Goal: Information Seeking & Learning: Learn about a topic

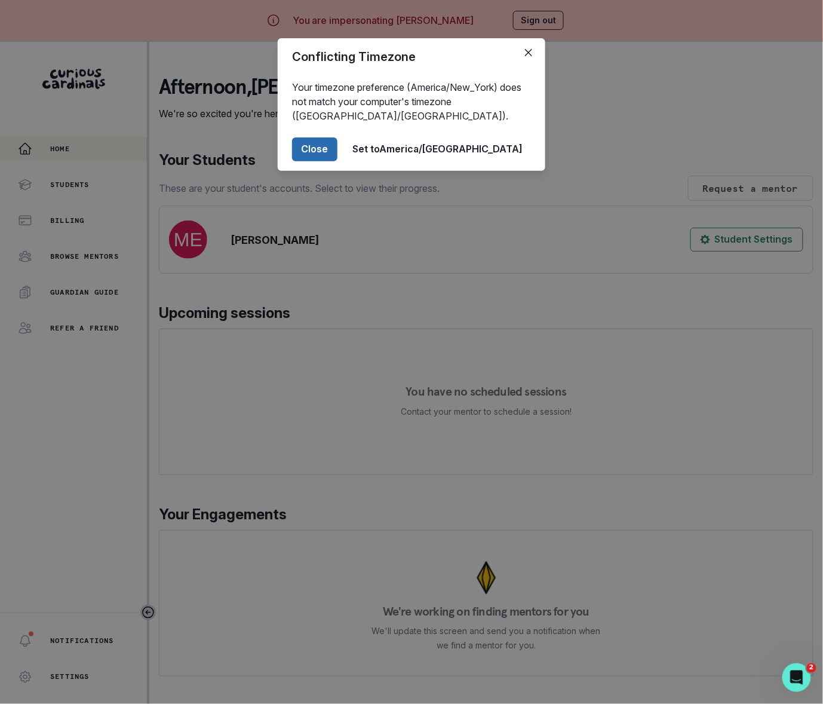
click at [338, 146] on button "Close" at bounding box center [314, 149] width 45 height 24
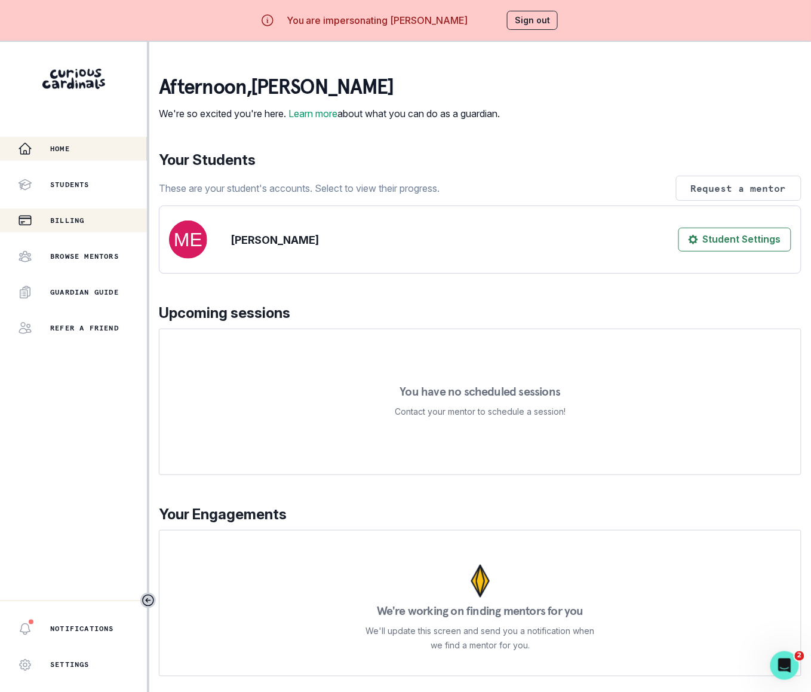
click at [72, 220] on p "Billing" at bounding box center [67, 221] width 34 height 10
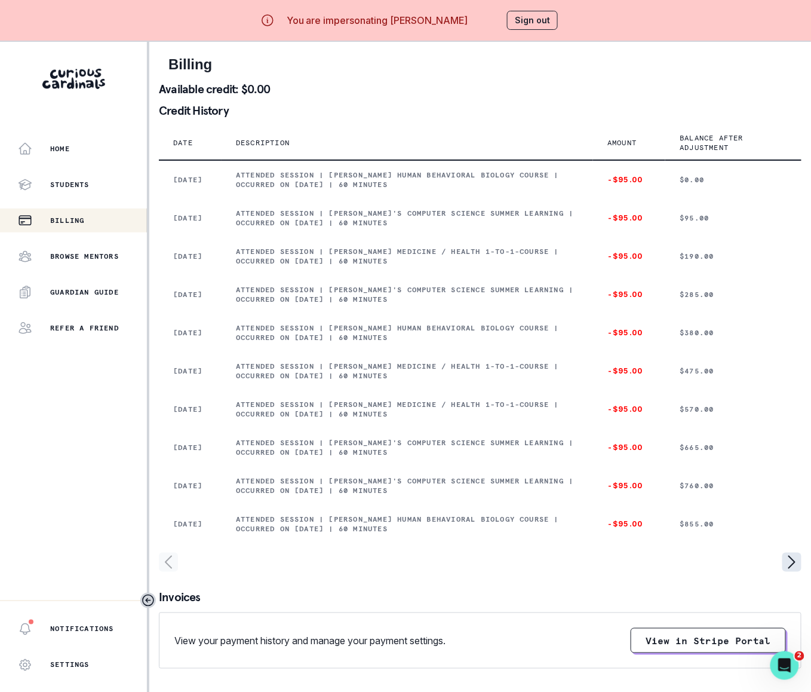
click at [791, 572] on icon "page right" at bounding box center [792, 562] width 19 height 19
click at [794, 572] on icon "page right" at bounding box center [792, 562] width 19 height 19
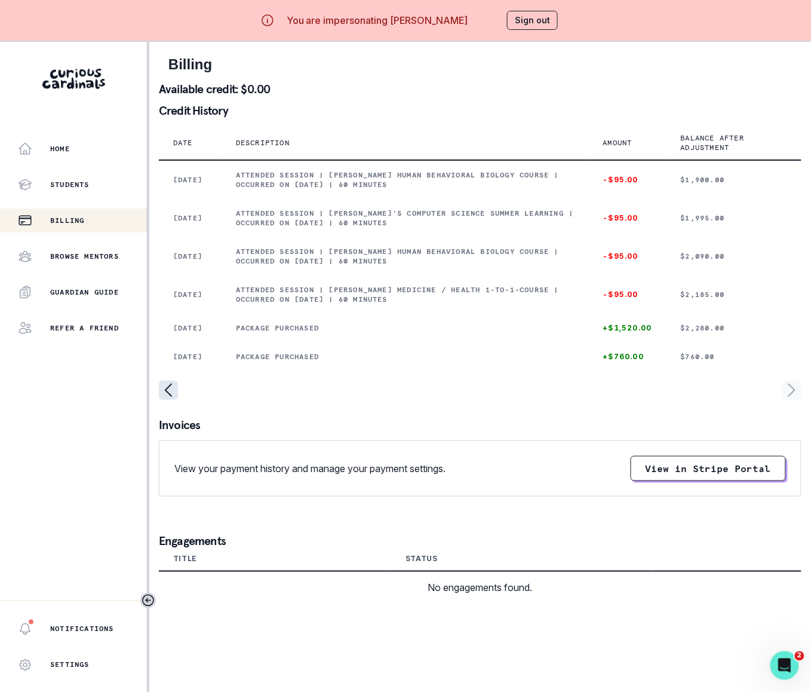
click at [168, 400] on icon "page left" at bounding box center [168, 390] width 19 height 19
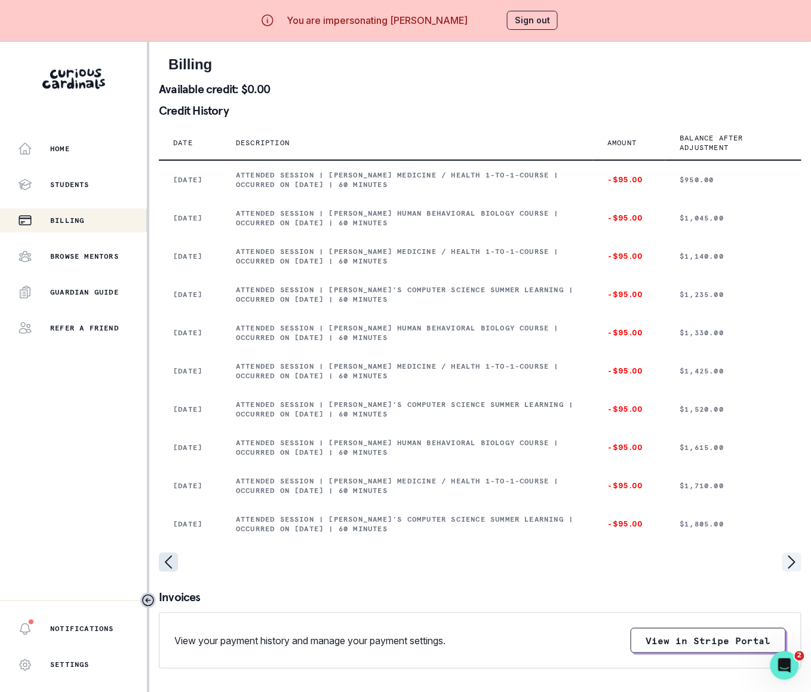
click at [165, 572] on icon "page left" at bounding box center [168, 562] width 19 height 19
click at [168, 572] on icon "page left" at bounding box center [168, 562] width 19 height 19
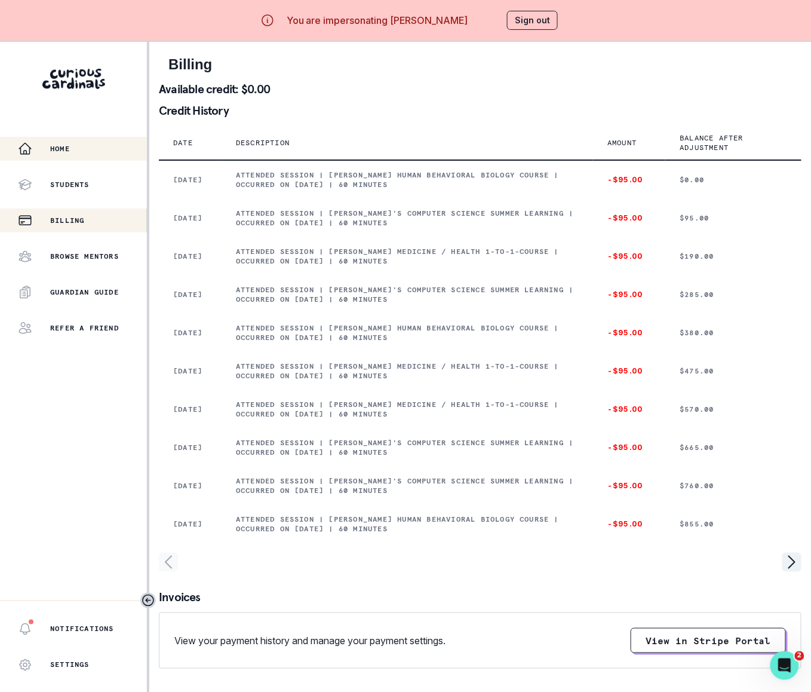
click at [57, 152] on p "Home" at bounding box center [60, 149] width 20 height 10
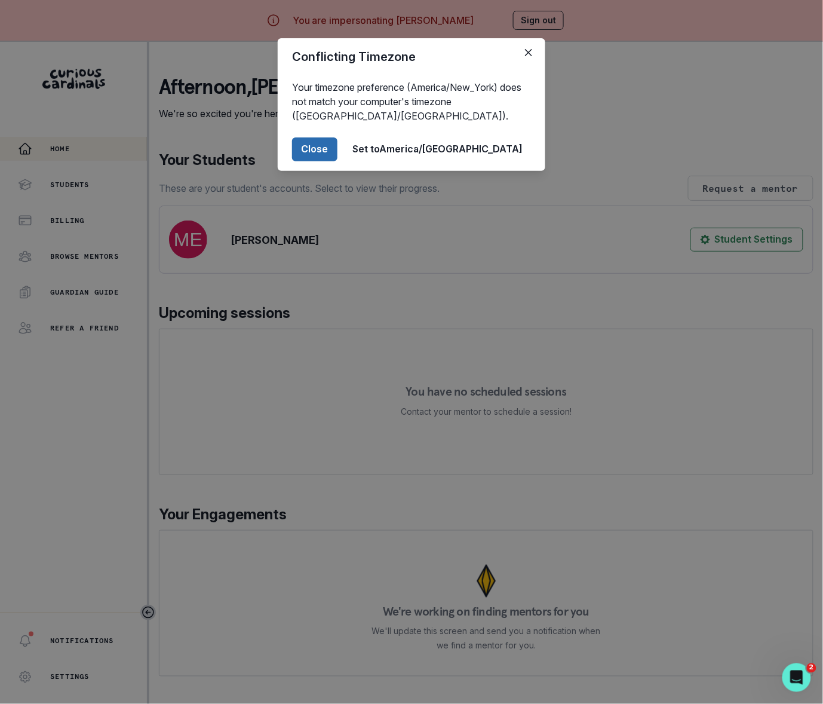
click at [338, 149] on button "Close" at bounding box center [314, 149] width 45 height 24
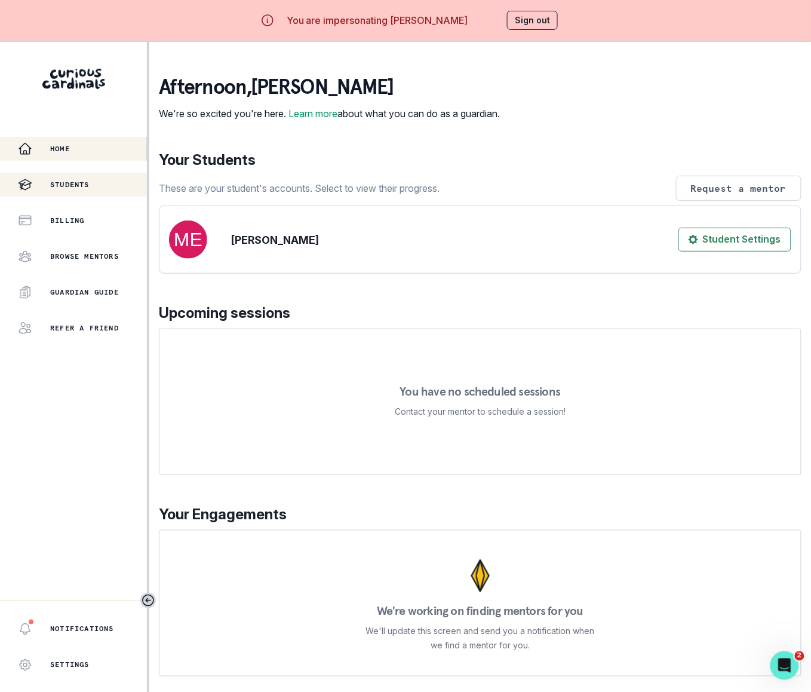
click at [86, 183] on p "Students" at bounding box center [69, 185] width 39 height 10
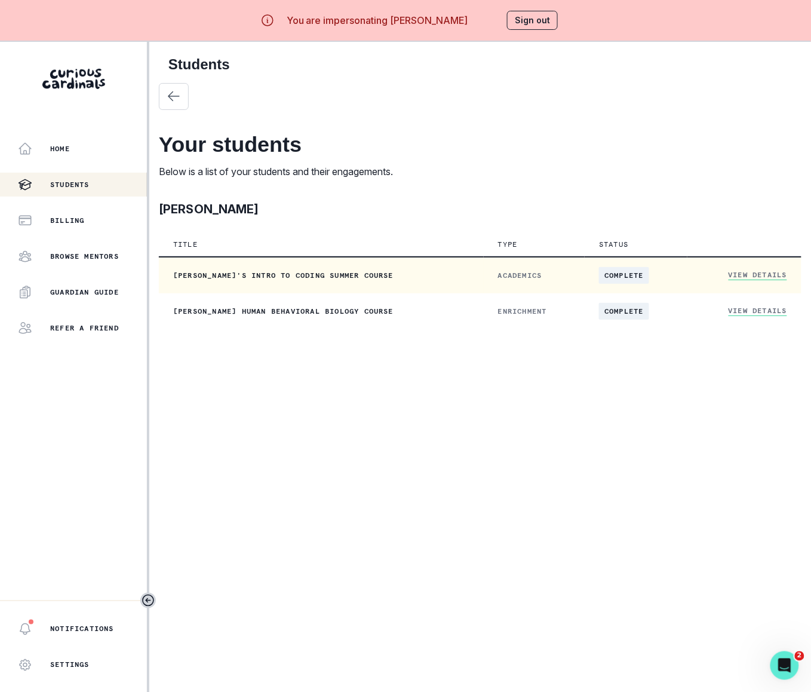
click at [758, 271] on link "View Details" at bounding box center [758, 275] width 59 height 10
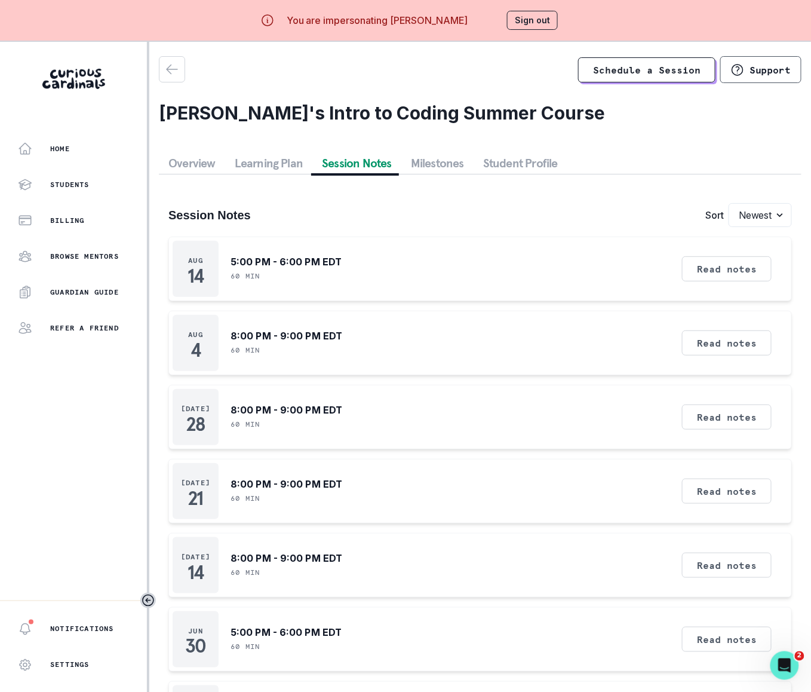
click at [363, 161] on button "Session Notes" at bounding box center [356, 163] width 89 height 22
click at [173, 72] on icon "button" at bounding box center [172, 69] width 14 height 14
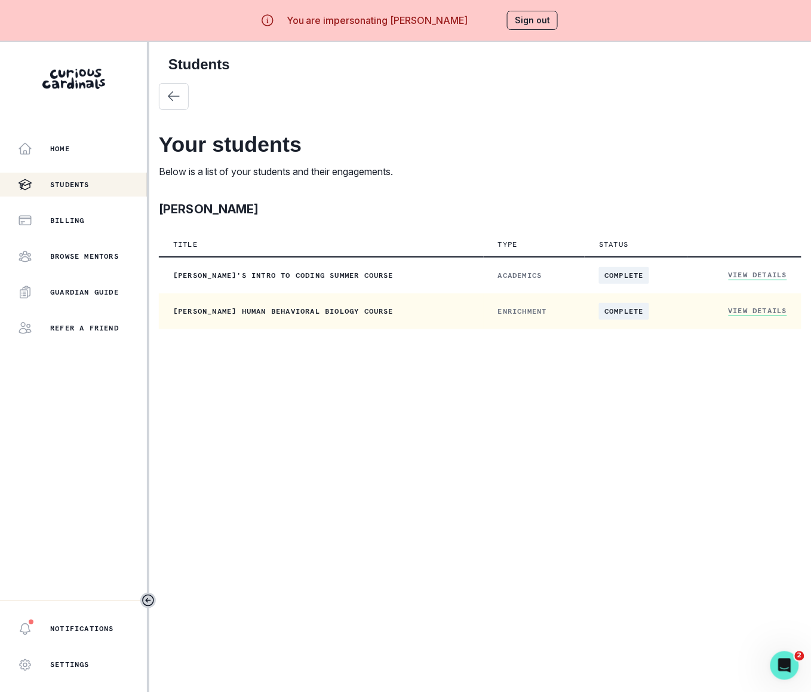
click at [753, 311] on link "View Details" at bounding box center [758, 311] width 59 height 10
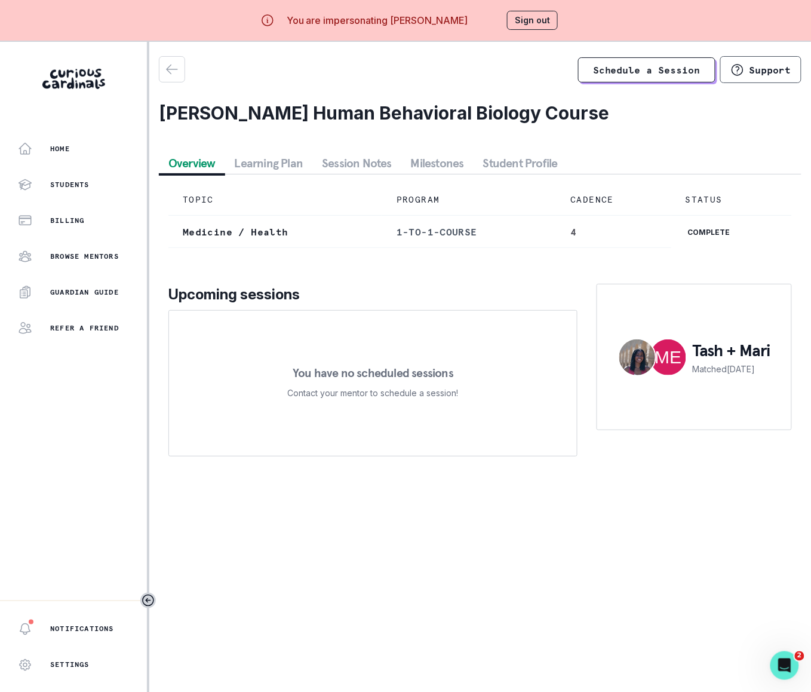
click at [173, 68] on icon "button" at bounding box center [172, 69] width 14 height 14
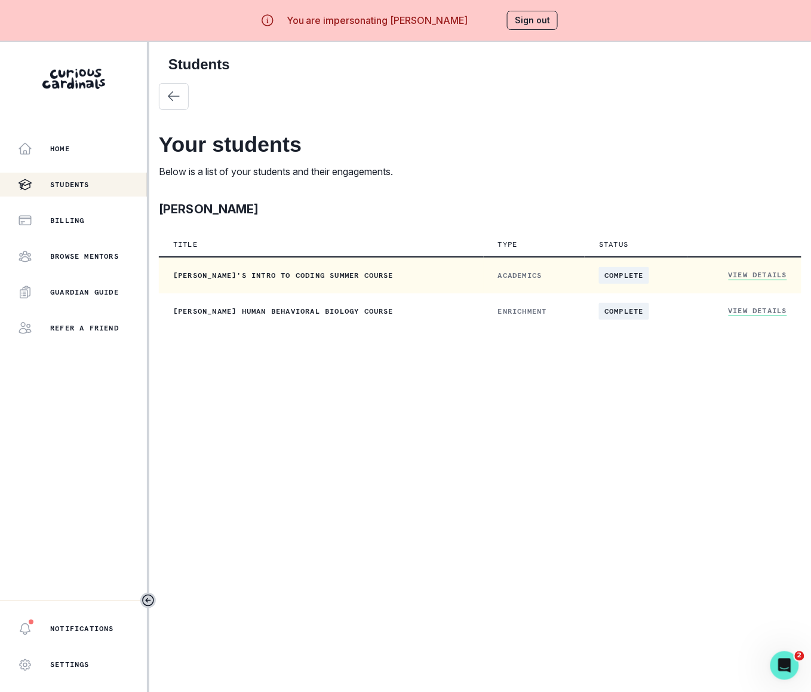
click at [768, 271] on link "View Details" at bounding box center [758, 275] width 59 height 10
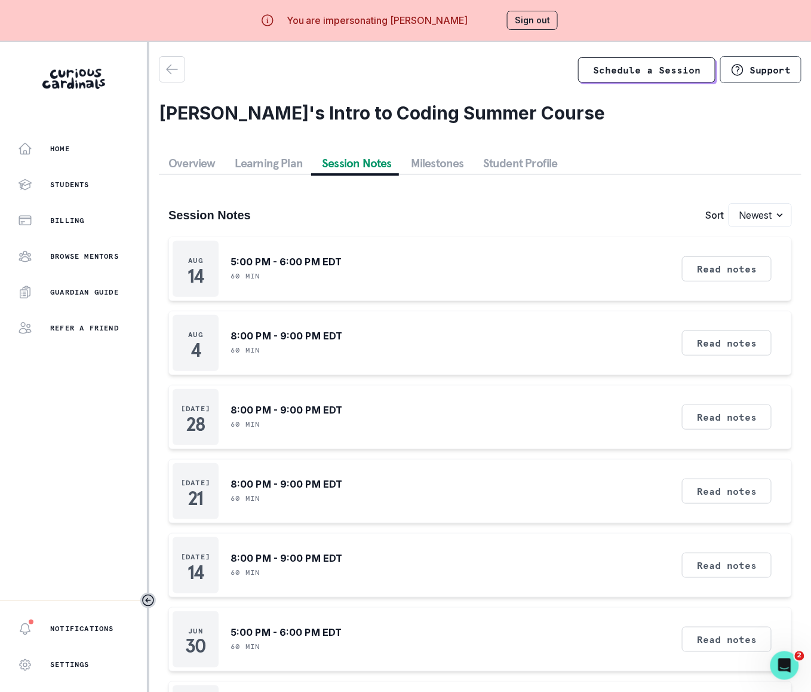
click at [362, 165] on button "Session Notes" at bounding box center [356, 163] width 89 height 22
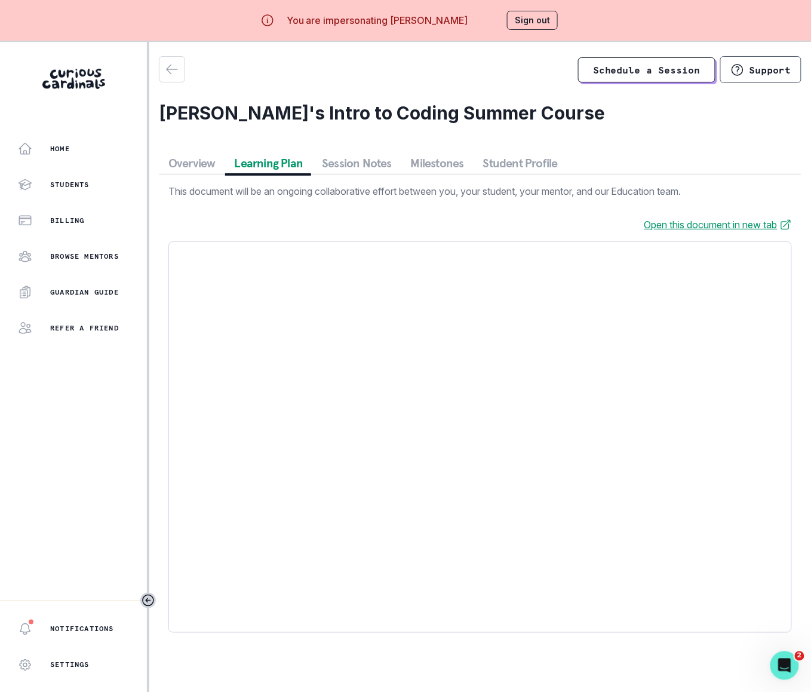
click at [253, 164] on button "Learning Plan" at bounding box center [269, 163] width 88 height 22
click at [191, 166] on button "Overview" at bounding box center [192, 163] width 66 height 22
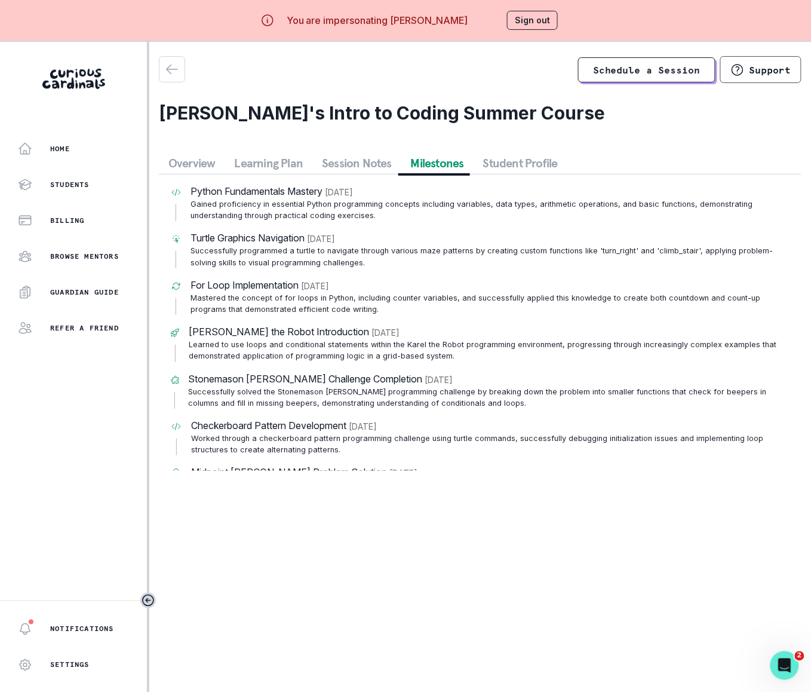
click at [421, 165] on button "Milestones" at bounding box center [437, 163] width 72 height 22
click at [514, 160] on button "Student Profile" at bounding box center [521, 163] width 94 height 22
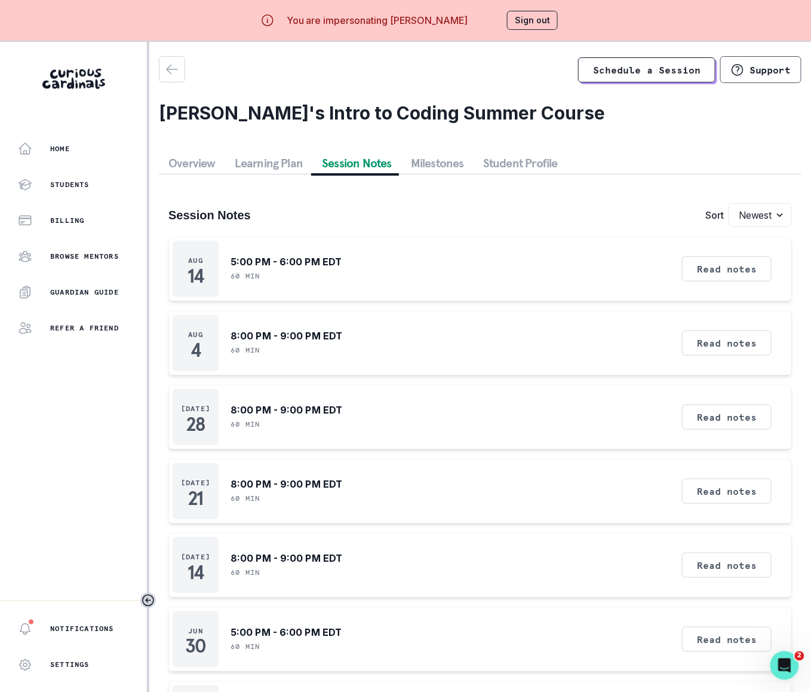
click at [341, 161] on button "Session Notes" at bounding box center [356, 163] width 89 height 22
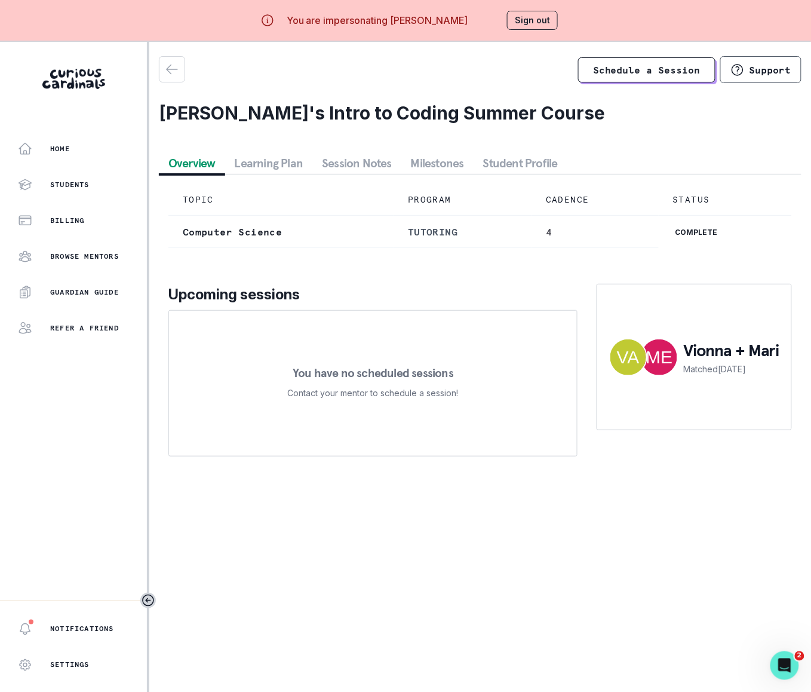
click at [192, 163] on button "Overview" at bounding box center [192, 163] width 66 height 22
click at [547, 17] on button "Sign out" at bounding box center [532, 20] width 51 height 19
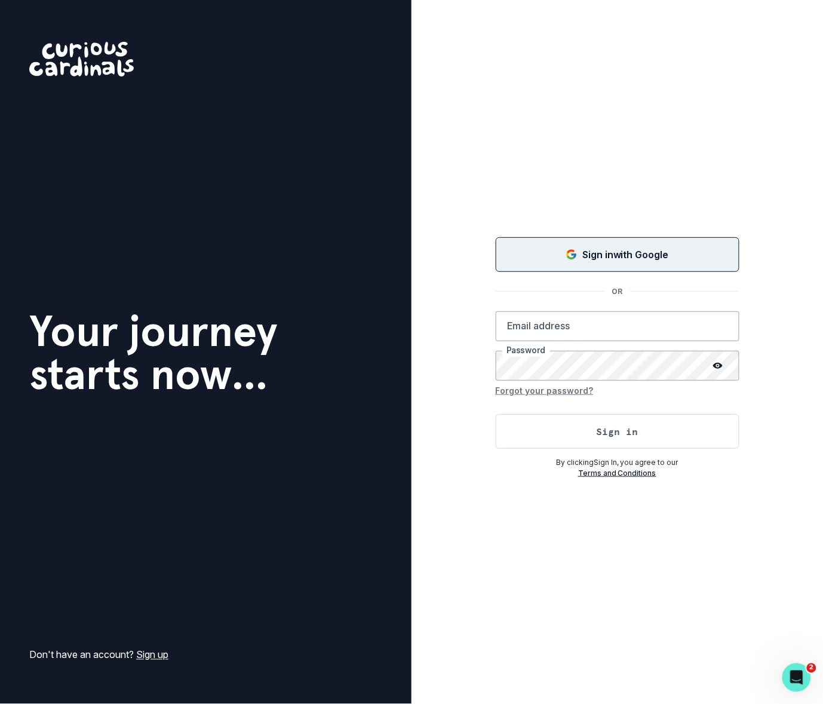
click at [557, 258] on div "Sign in with Google" at bounding box center [618, 254] width 214 height 14
